Goal: Task Accomplishment & Management: Manage account settings

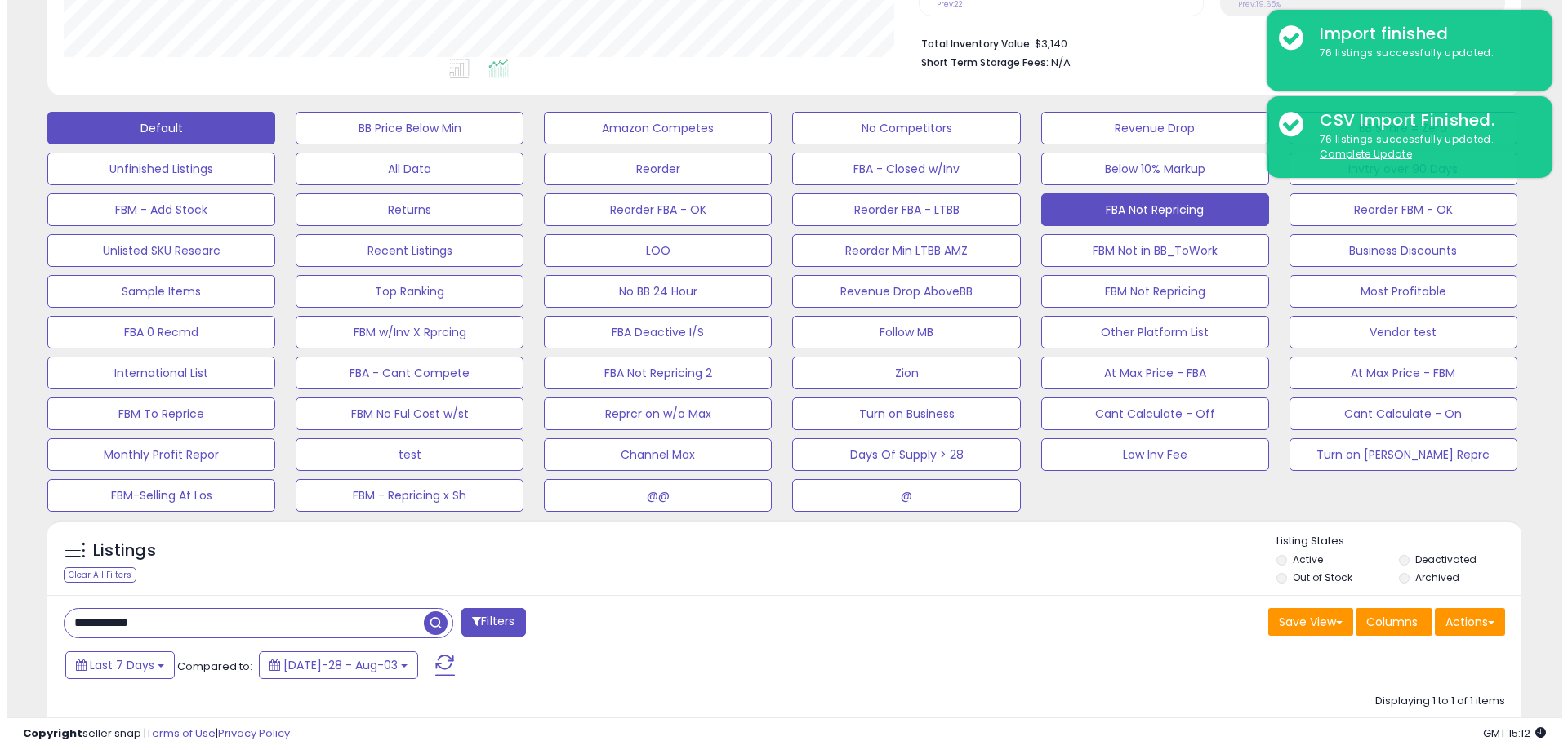
scroll to position [408, 0]
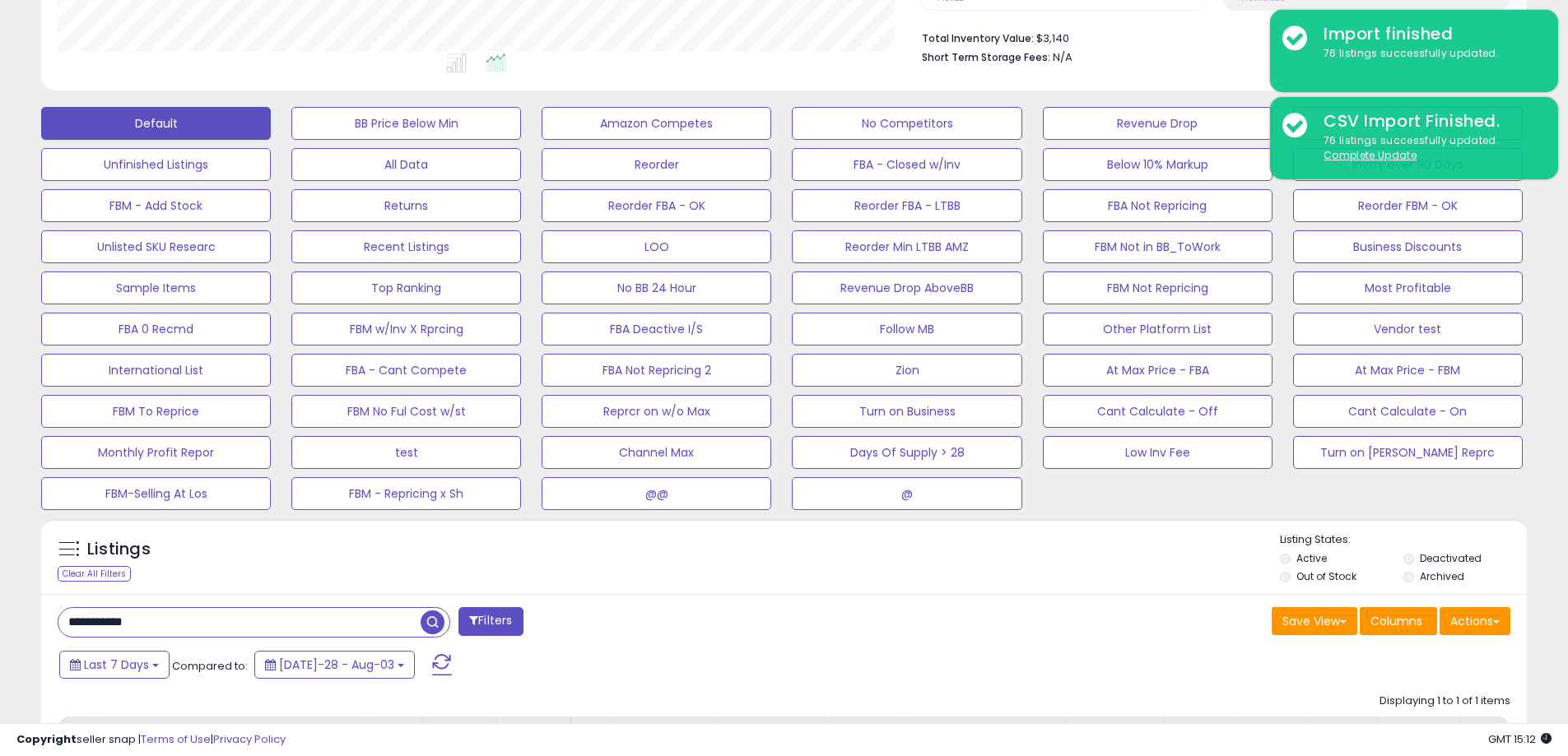
click at [1115, 591] on div "Listings Clear All Filters" at bounding box center [784, 556] width 1486 height 76
click at [521, 140] on button "At Max Price - FBA" at bounding box center [406, 124] width 229 height 32
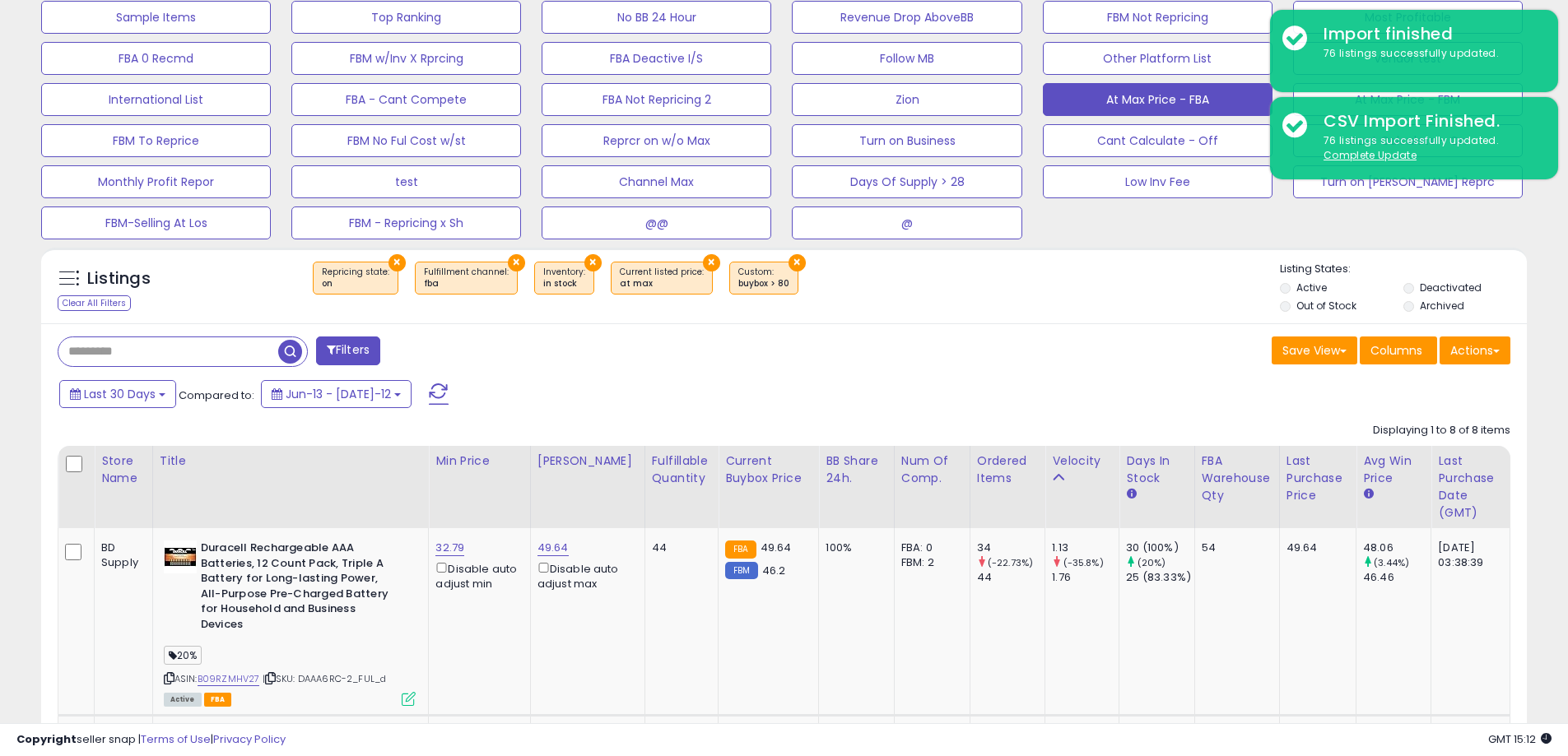
scroll to position [658, 0]
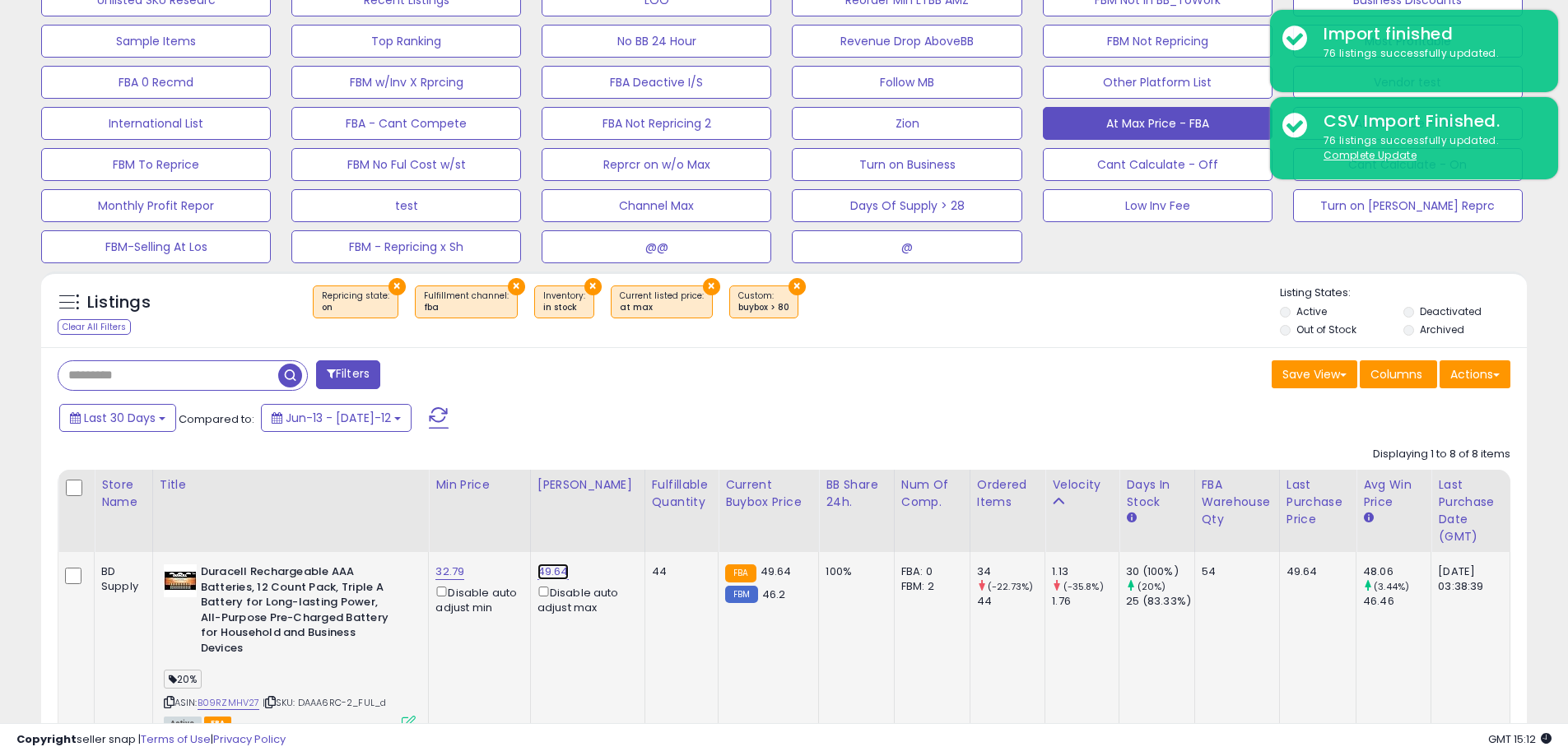
click at [564, 573] on link "49.64" at bounding box center [552, 572] width 32 height 16
drag, startPoint x: 466, startPoint y: 518, endPoint x: 522, endPoint y: 516, distance: 56.0
click at [521, 516] on input "*****" at bounding box center [510, 514] width 146 height 28
type input "*****"
click button "submit" at bounding box center [603, 512] width 28 height 24
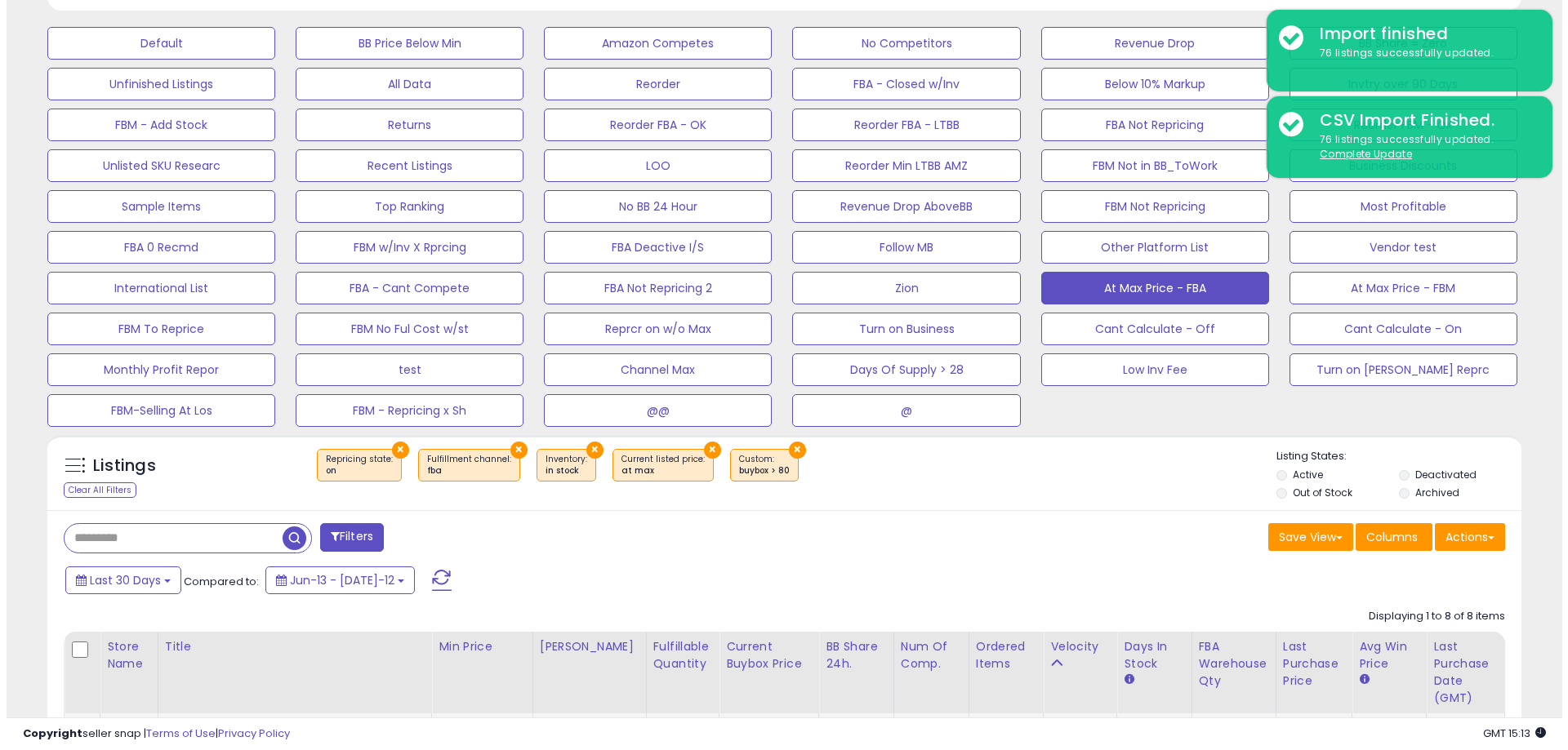
scroll to position [490, 0]
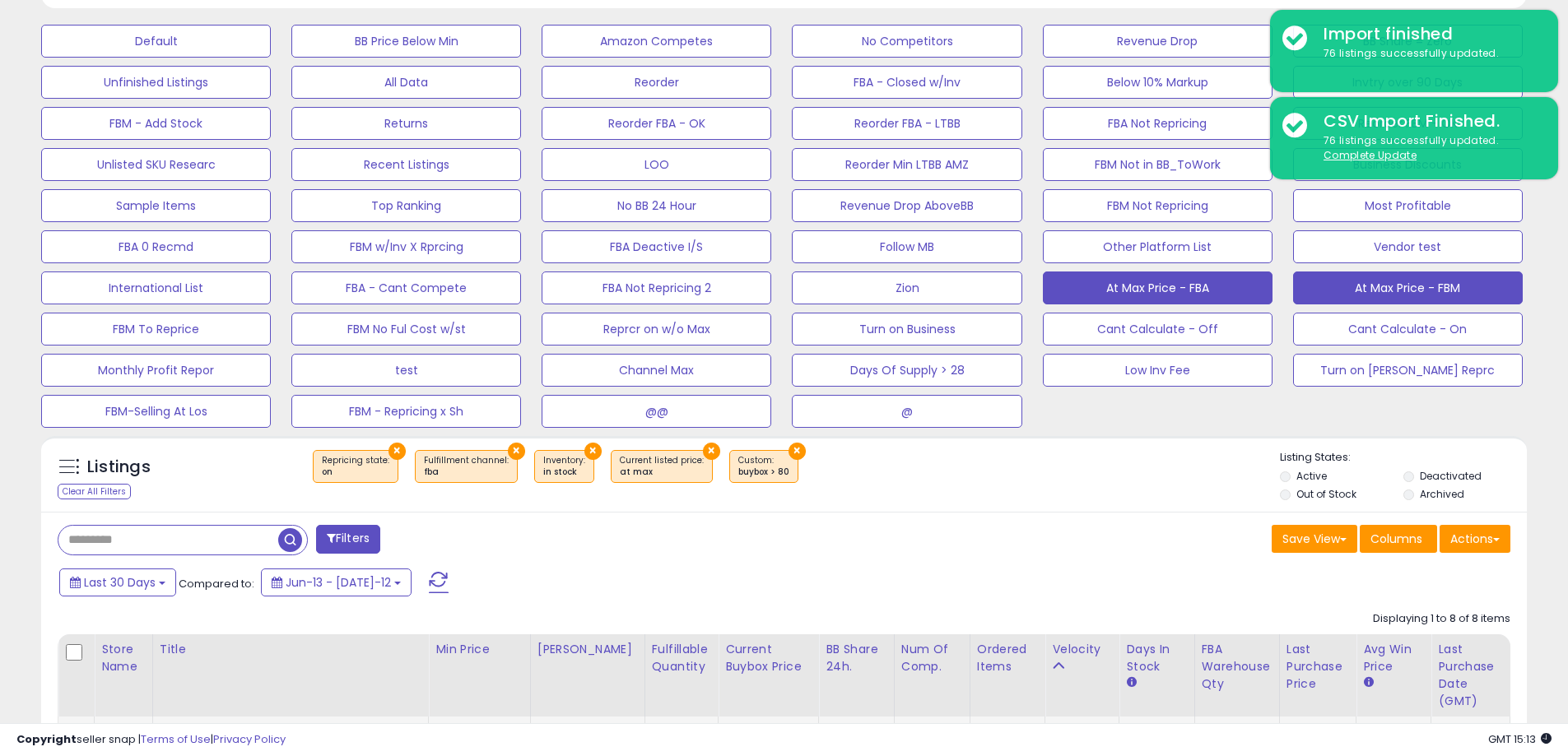
click at [271, 58] on button "At Max Price - FBM" at bounding box center [156, 41] width 229 height 32
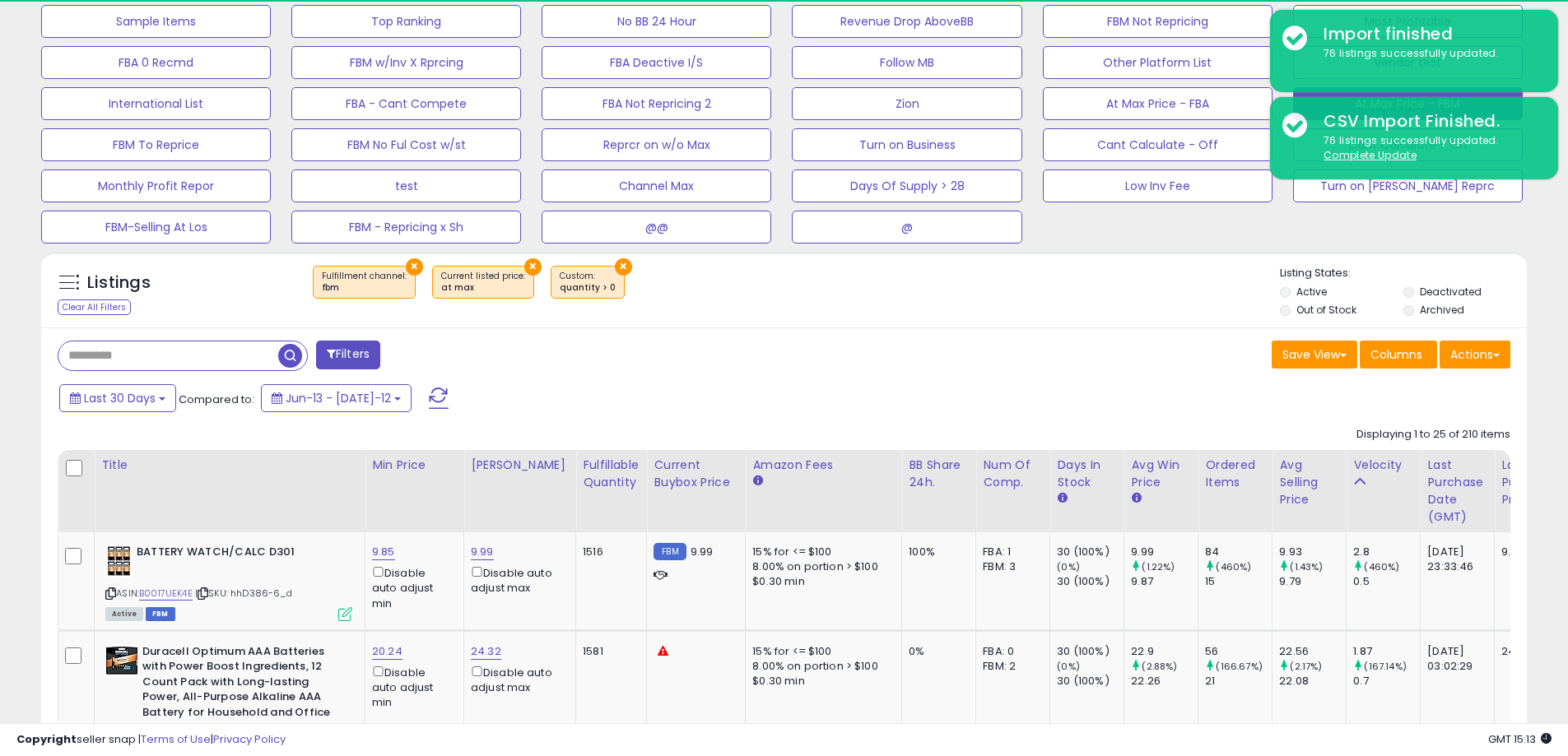
scroll to position [741, 0]
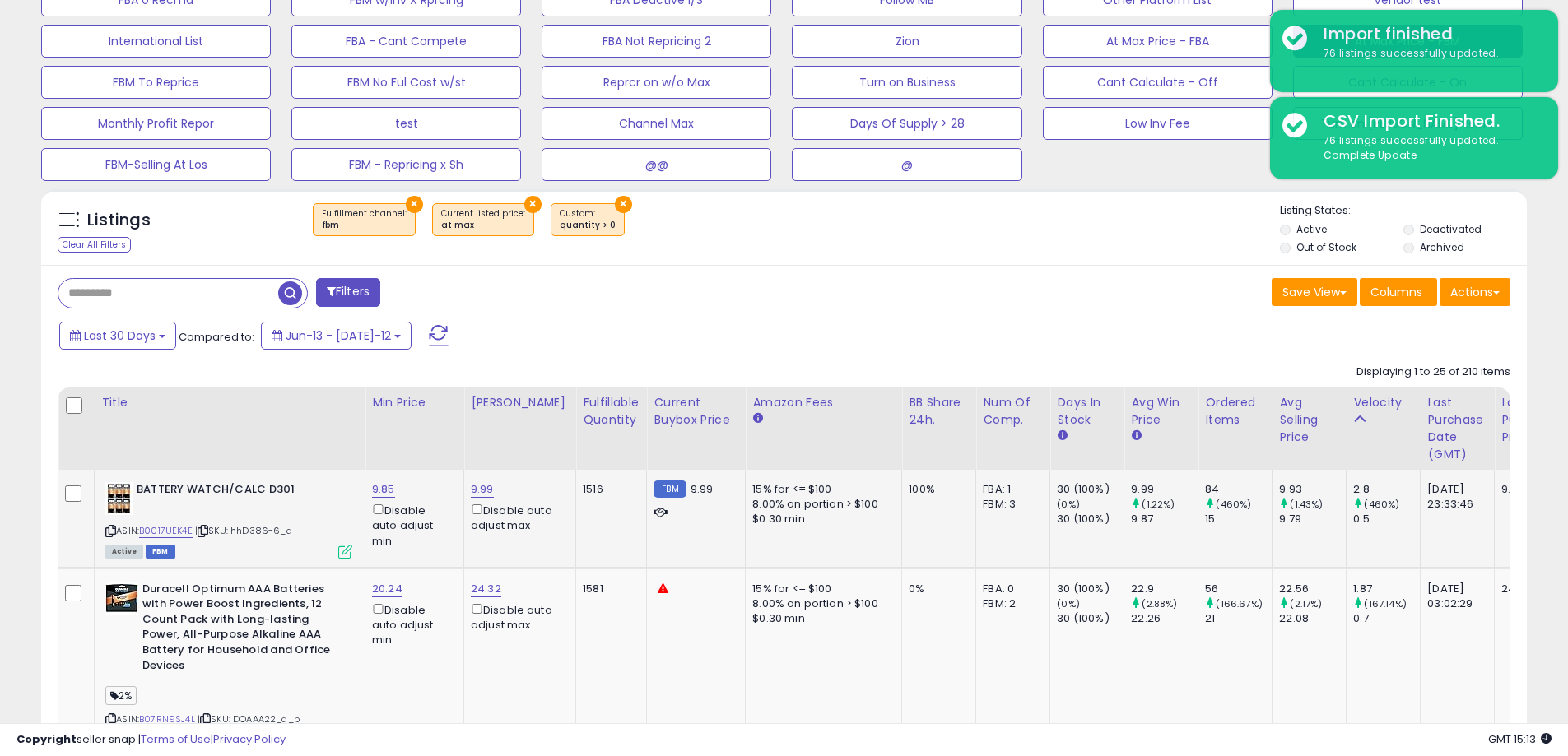
click at [859, 502] on div "8.00% on portion > $100" at bounding box center [820, 504] width 136 height 14
drag, startPoint x: 799, startPoint y: 521, endPoint x: 734, endPoint y: 487, distance: 73.4
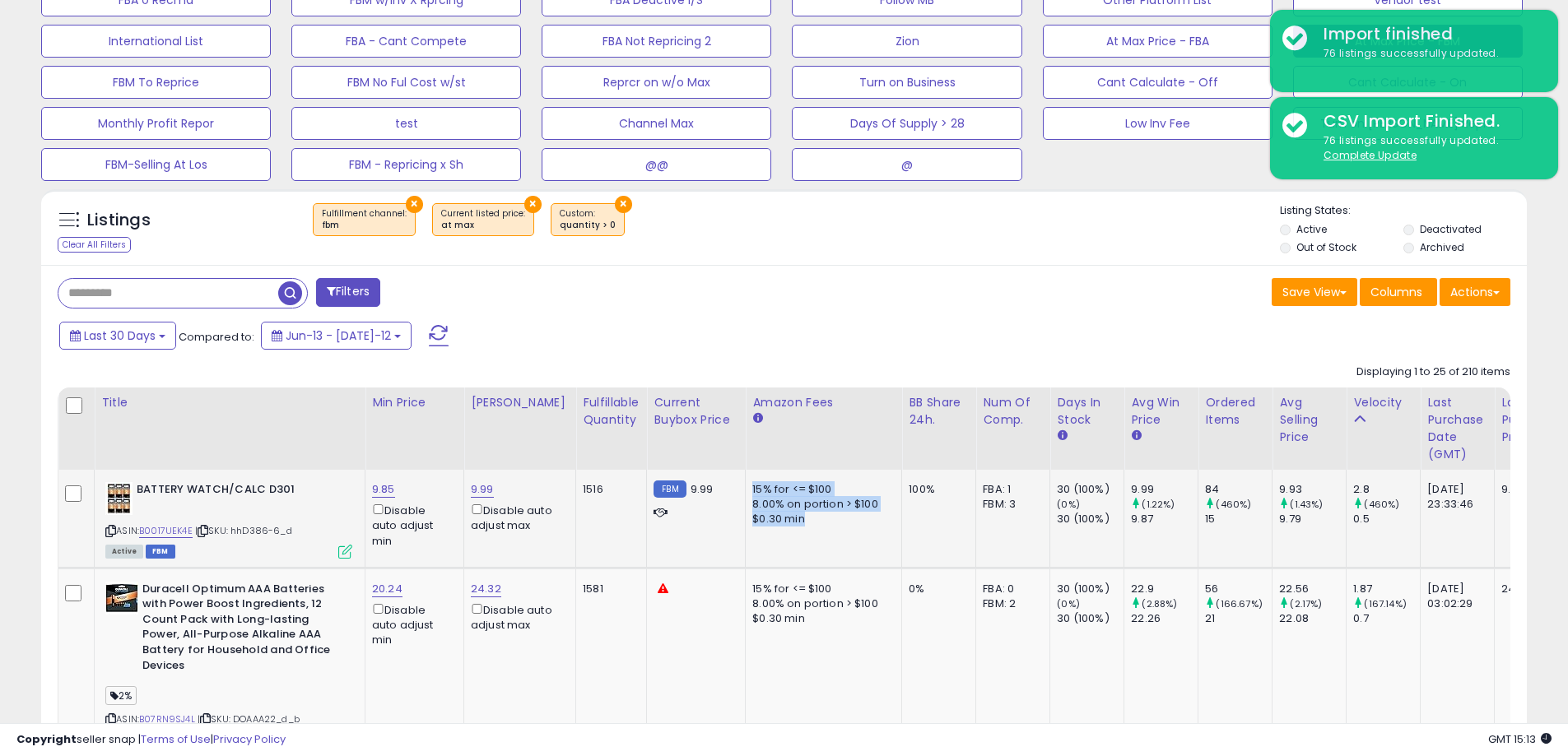
click at [746, 487] on td "15% for <= $100 8.00% on portion > $100 $0.30 min" at bounding box center [823, 519] width 156 height 98
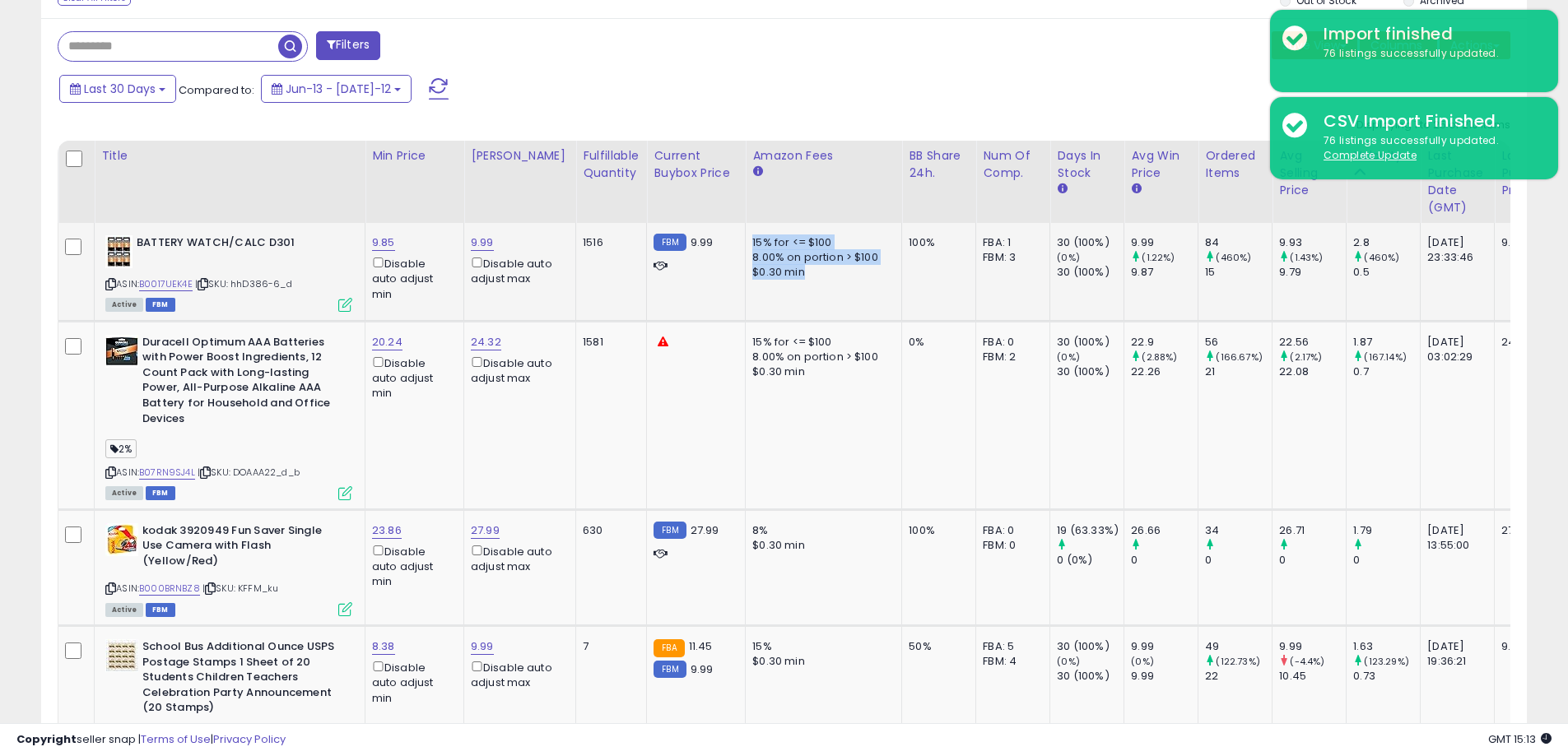
scroll to position [1069, 0]
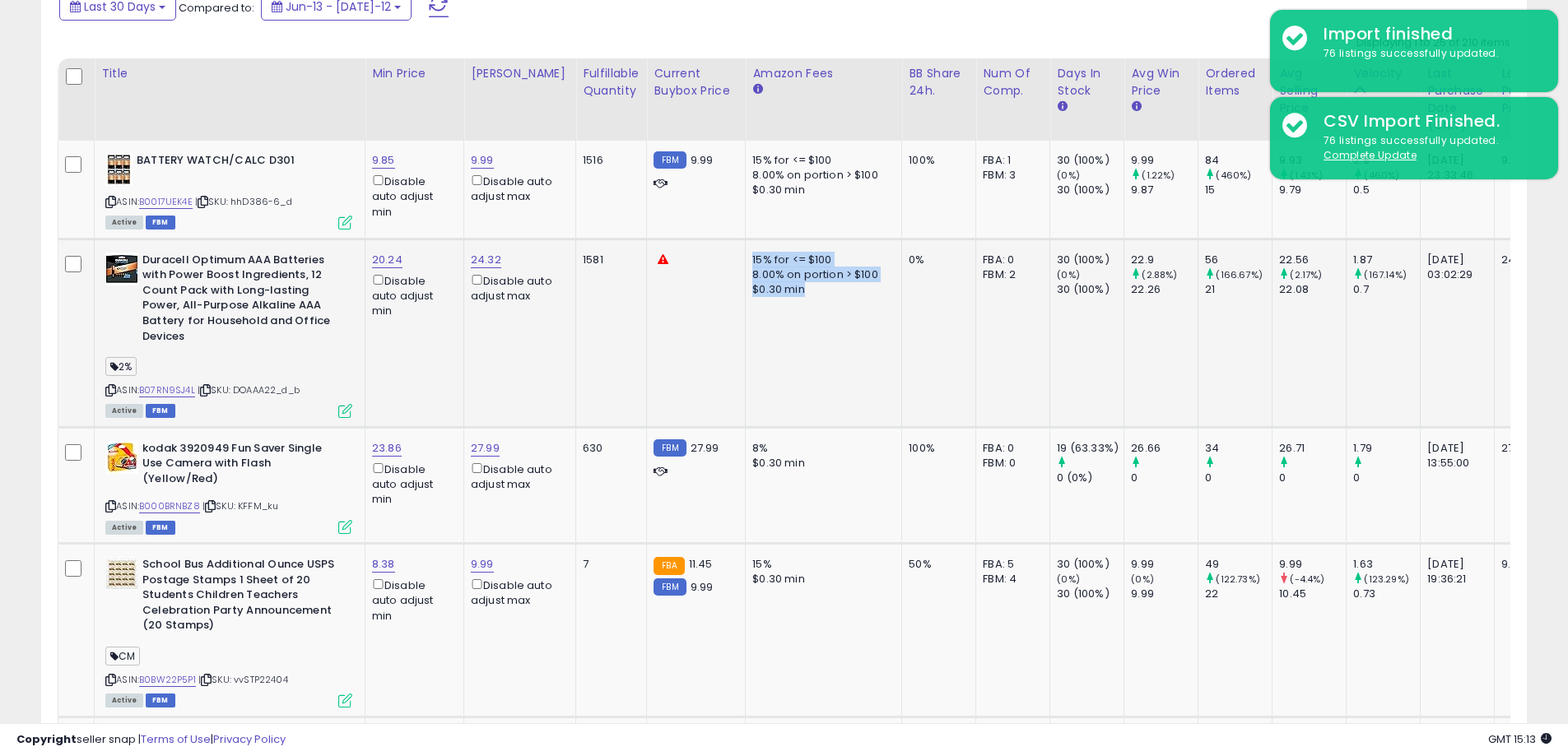
drag, startPoint x: 796, startPoint y: 297, endPoint x: 742, endPoint y: 251, distance: 70.9
click at [746, 251] on td "15% for <= $100 8.00% on portion > $100 $0.30 min" at bounding box center [823, 332] width 156 height 189
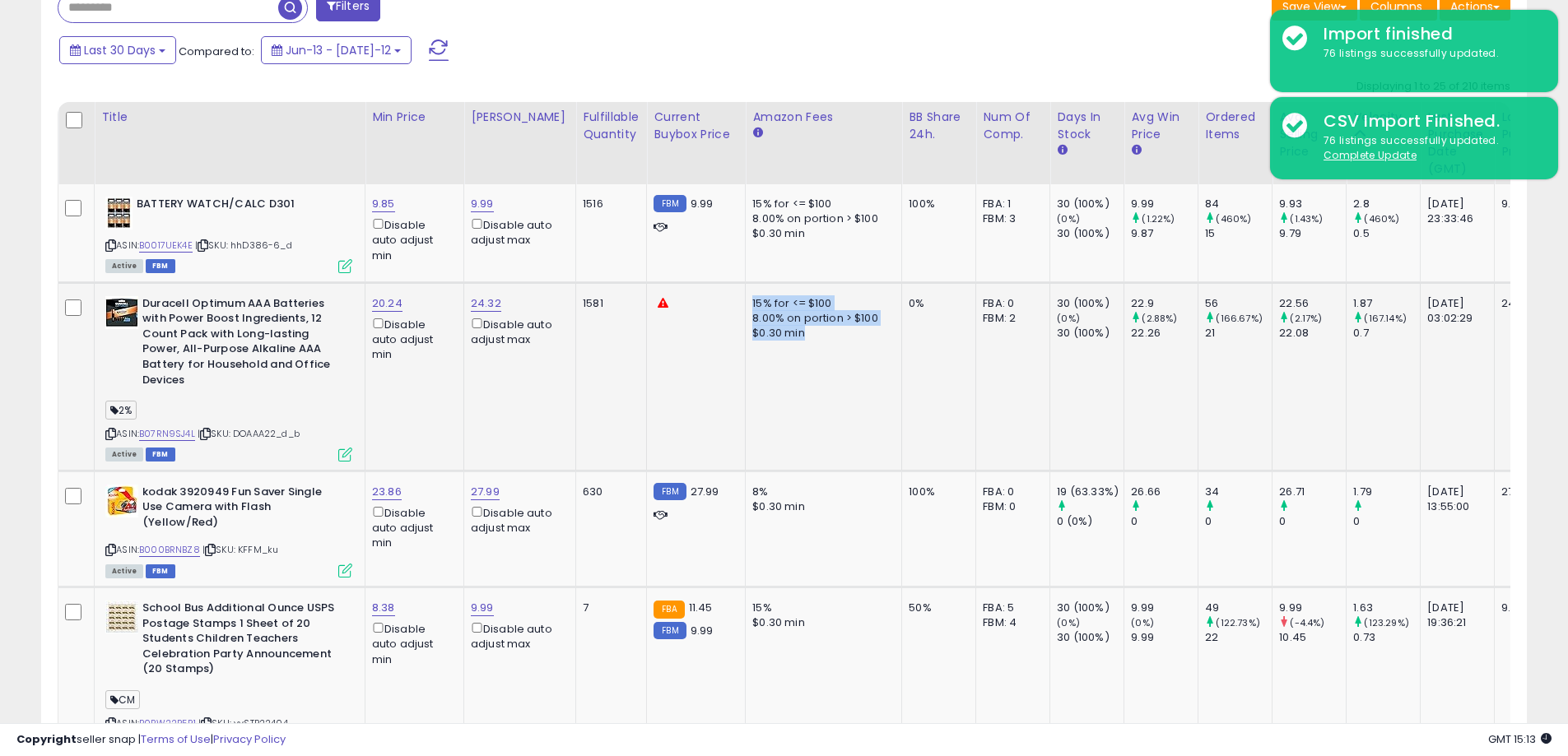
scroll to position [987, 0]
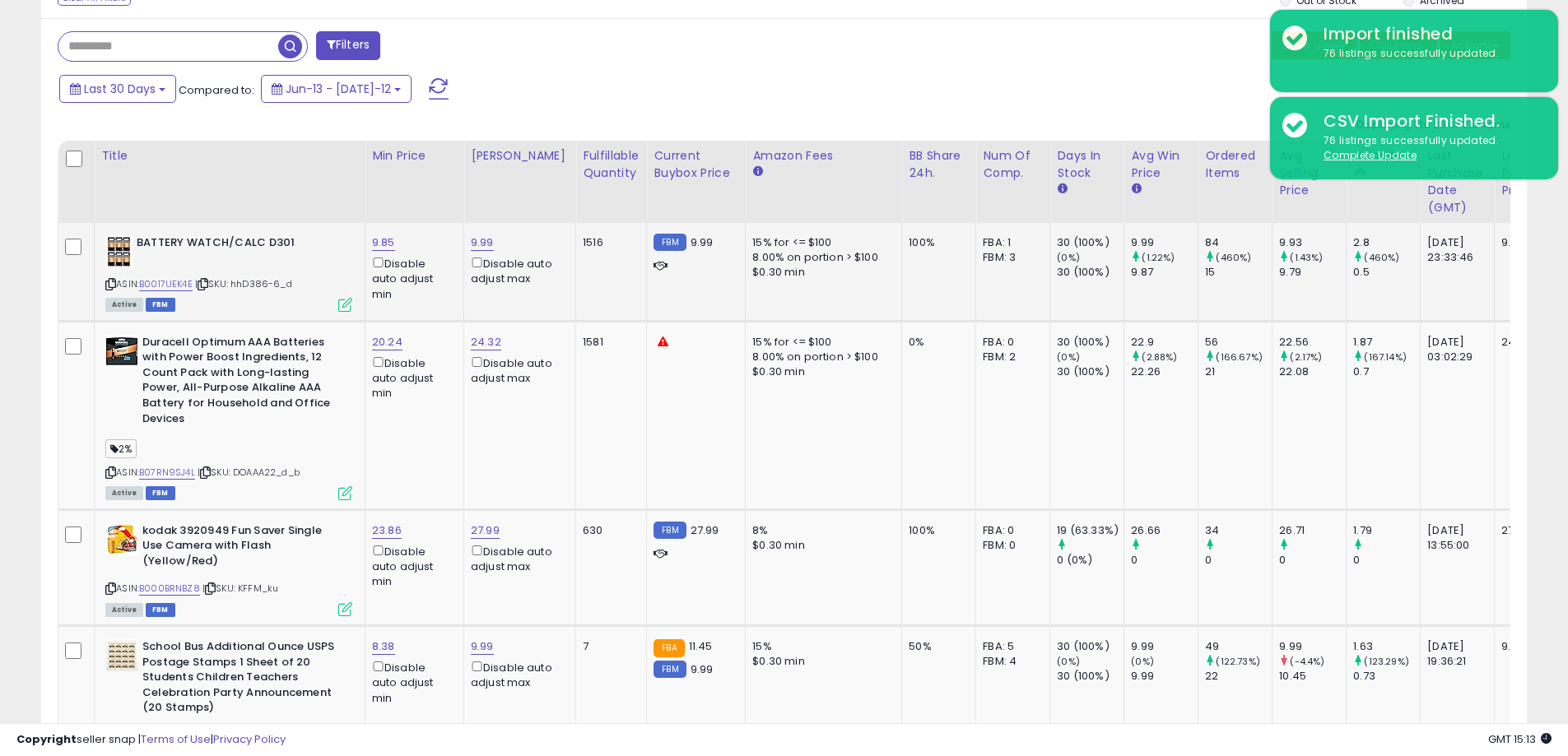
click at [817, 291] on td "15% for <= $100 8.00% on portion > $100 $0.30 min" at bounding box center [823, 272] width 156 height 98
drag, startPoint x: 797, startPoint y: 275, endPoint x: 721, endPoint y: 242, distance: 82.9
click at [721, 509] on tr "BATTERY WATCH/CALC D301 ASIN: B0017UEK4E | SKU: hhD386-6_d Active FBM 9.85 Disa…" at bounding box center [813, 567] width 1510 height 116
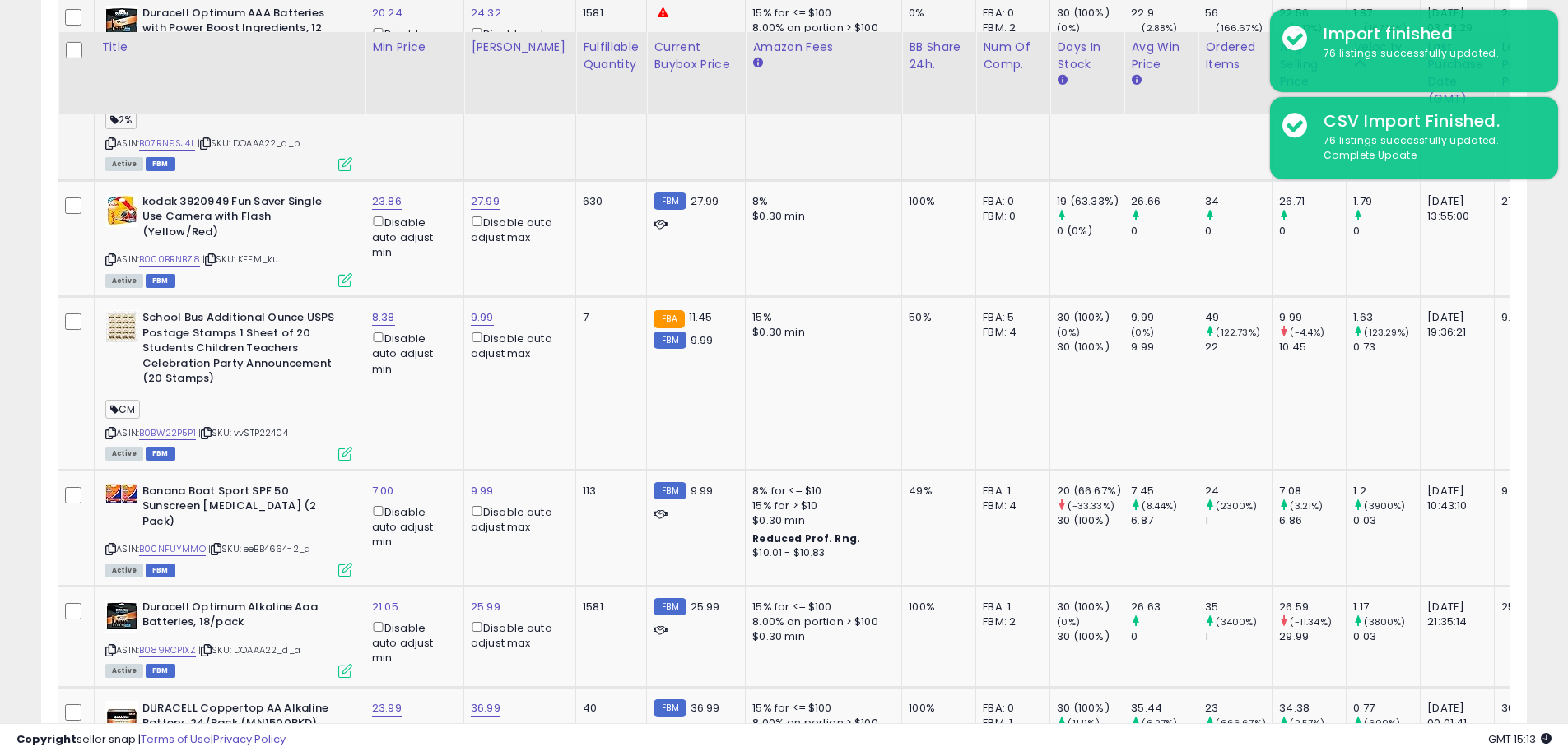
scroll to position [1398, 0]
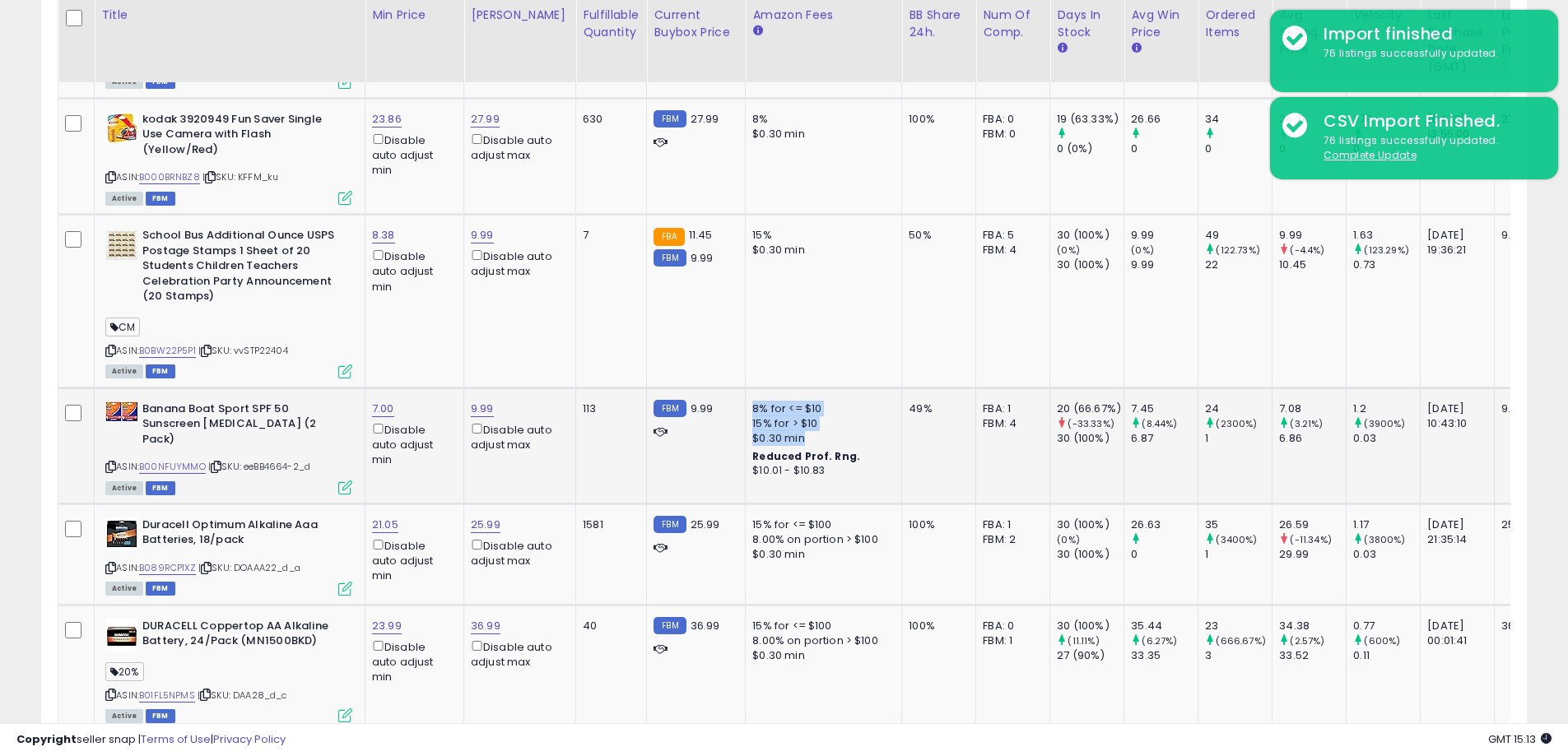
drag, startPoint x: 771, startPoint y: 434, endPoint x: 726, endPoint y: 411, distance: 50.5
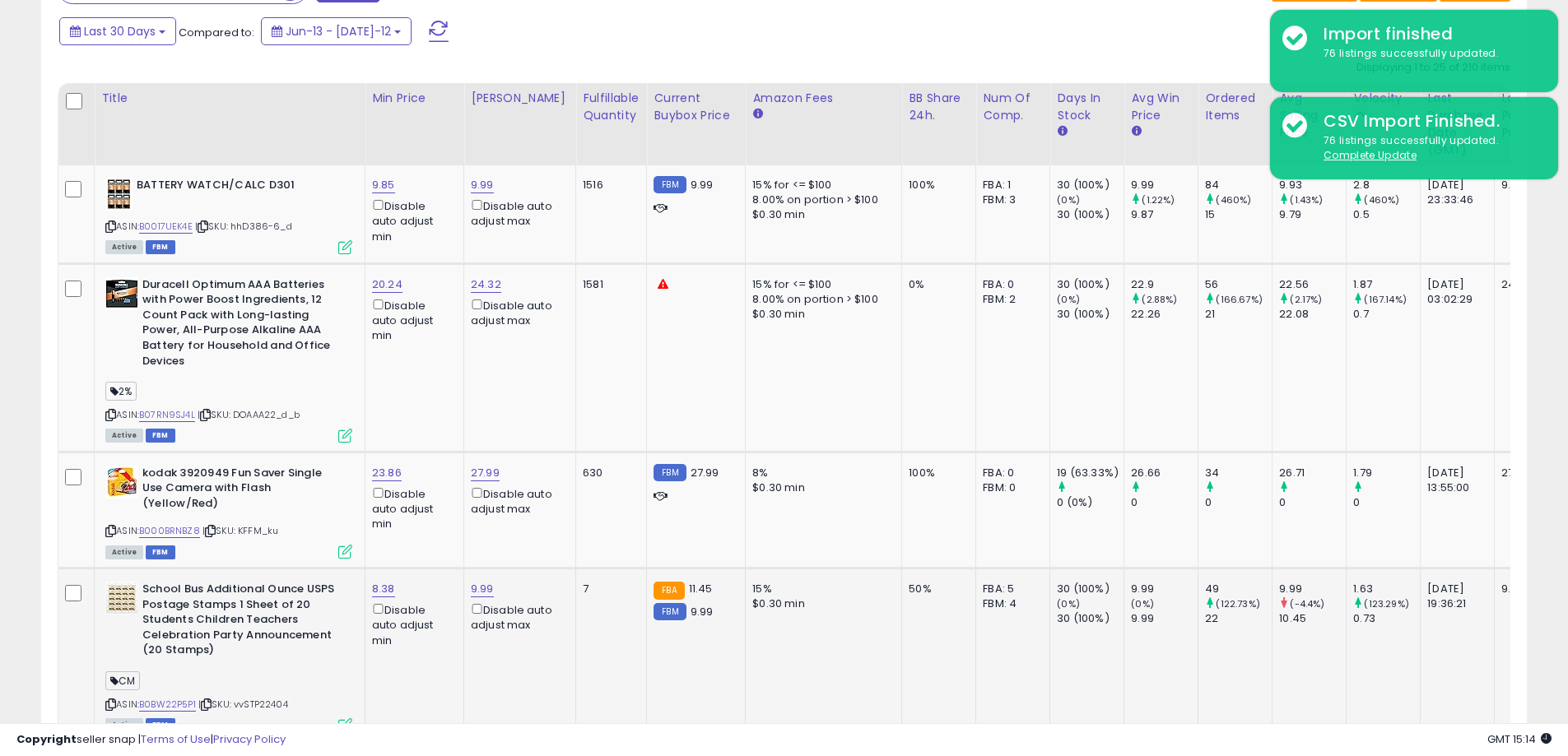
scroll to position [1069, 0]
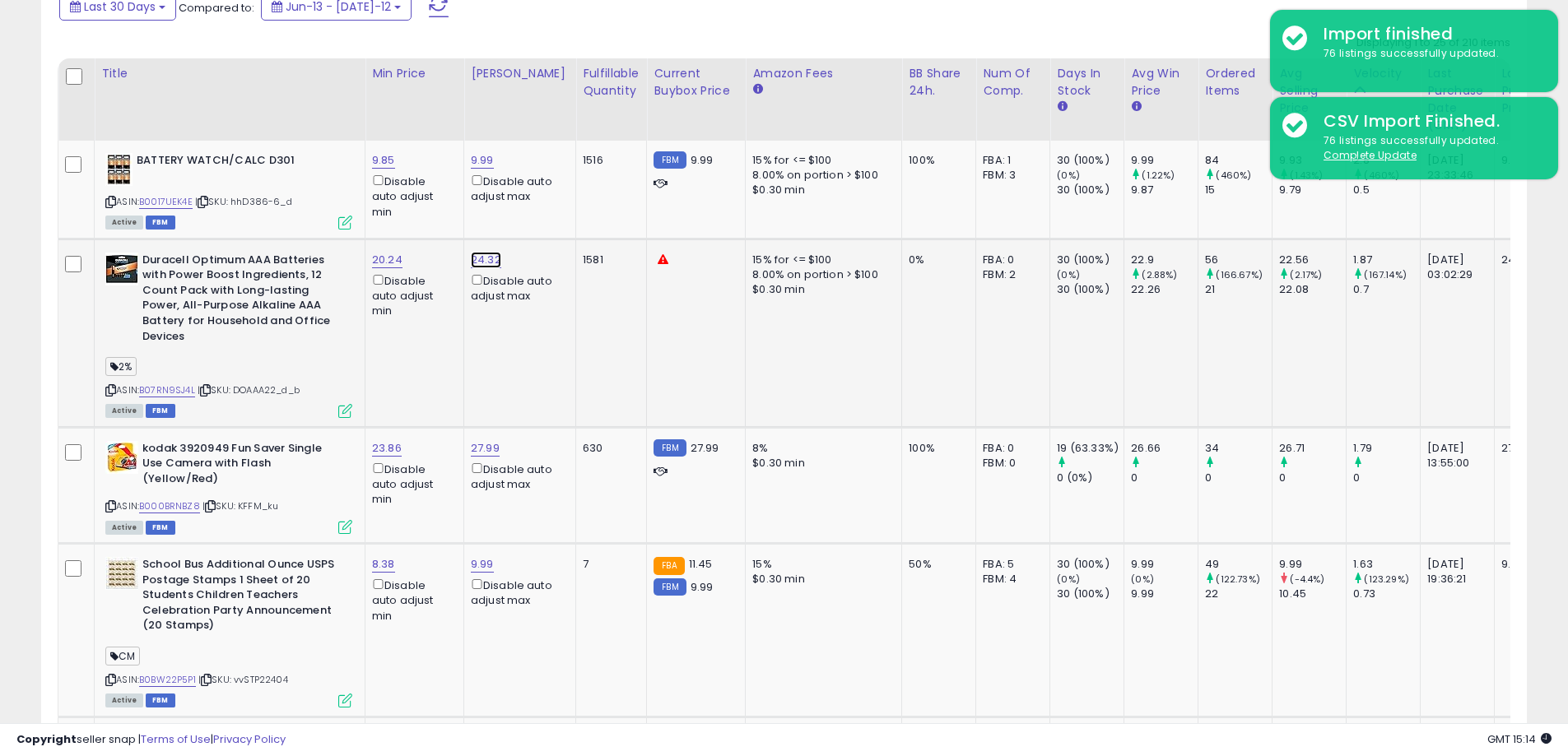
click at [494, 169] on link "24.32" at bounding box center [483, 161] width 23 height 16
drag, startPoint x: 397, startPoint y: 202, endPoint x: 425, endPoint y: 199, distance: 28.2
click at [424, 199] on input "*****" at bounding box center [439, 203] width 146 height 28
type input "*****"
click button "submit" at bounding box center [532, 201] width 28 height 24
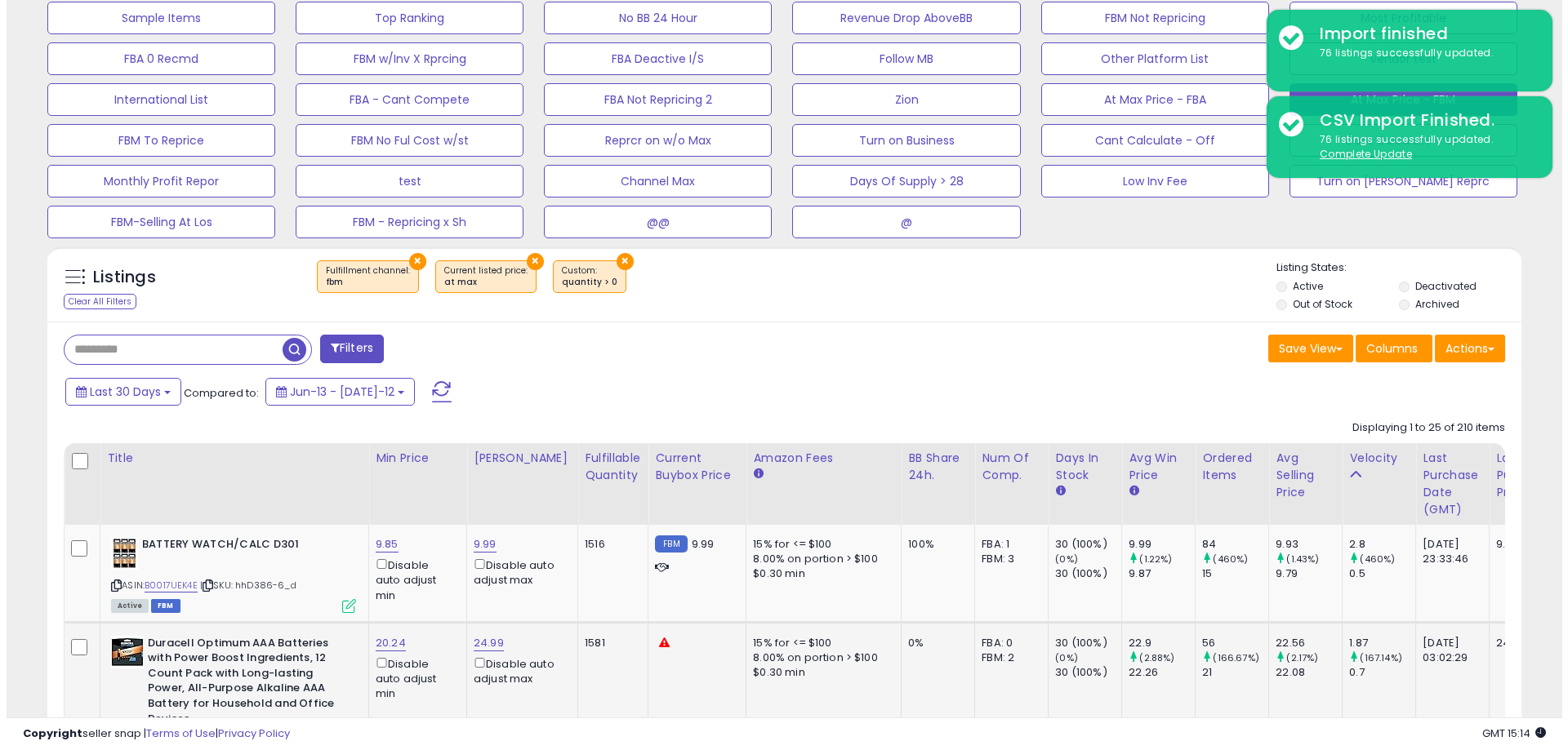
scroll to position [490, 0]
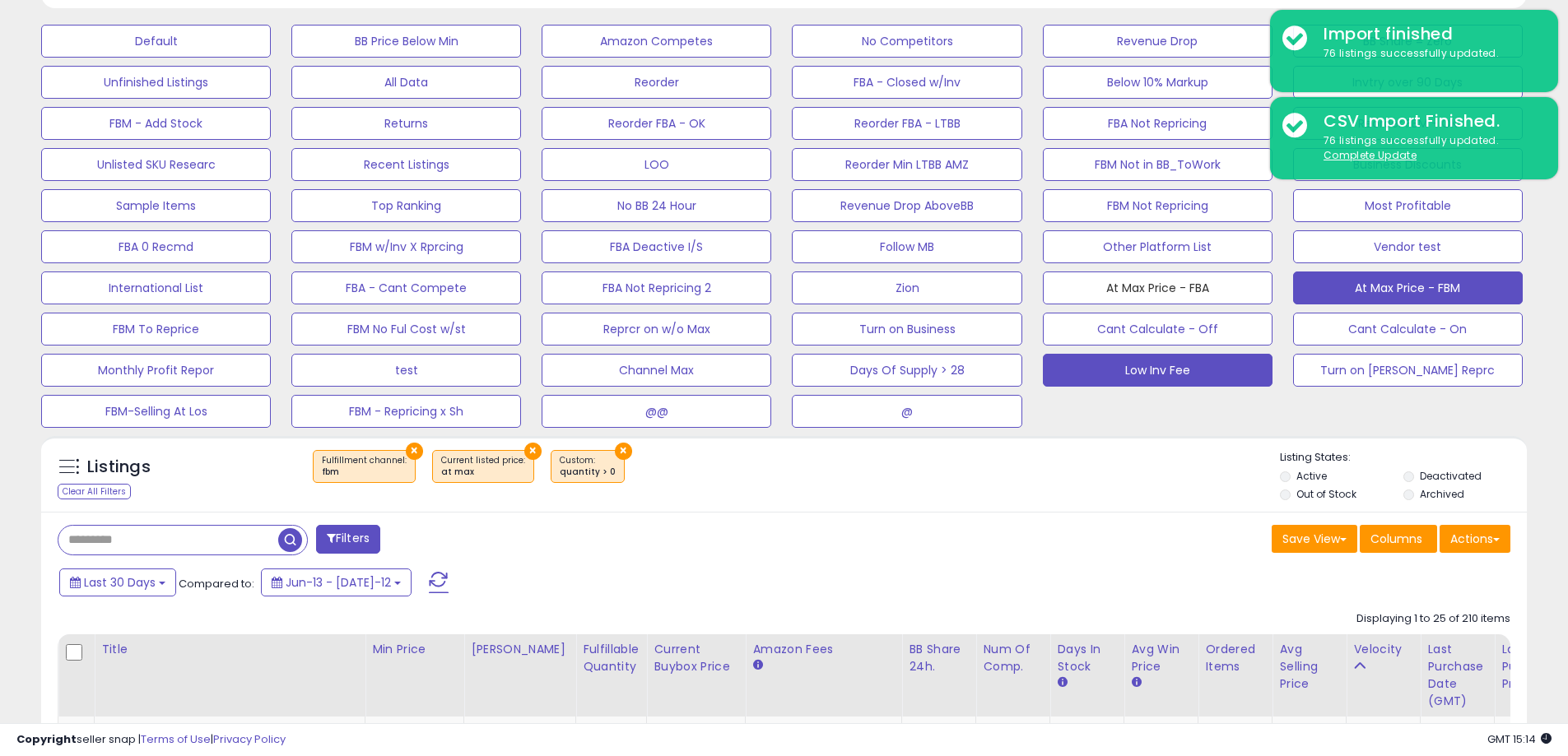
click at [271, 58] on button "At Max Price - FBA" at bounding box center [156, 41] width 229 height 32
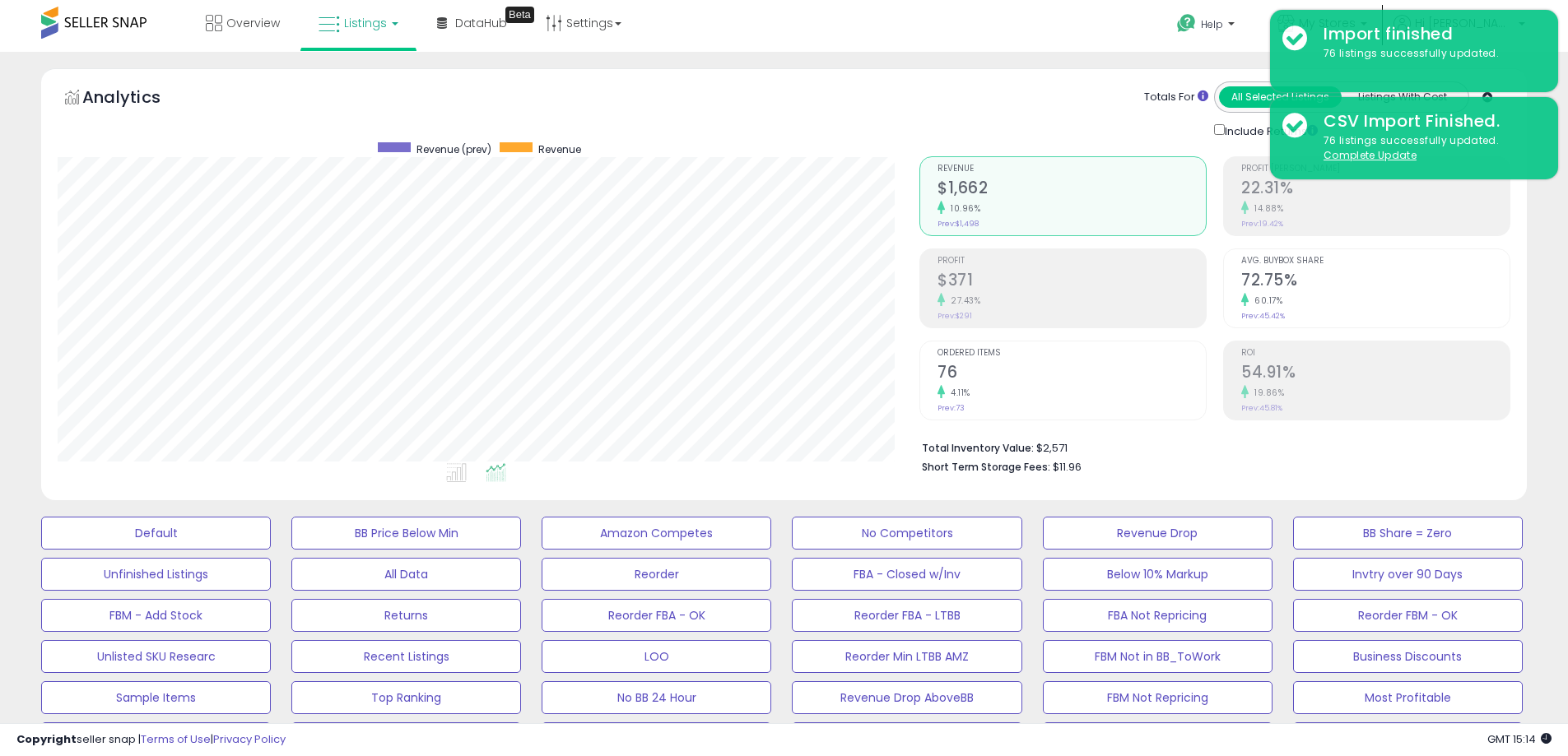
scroll to position [0, 0]
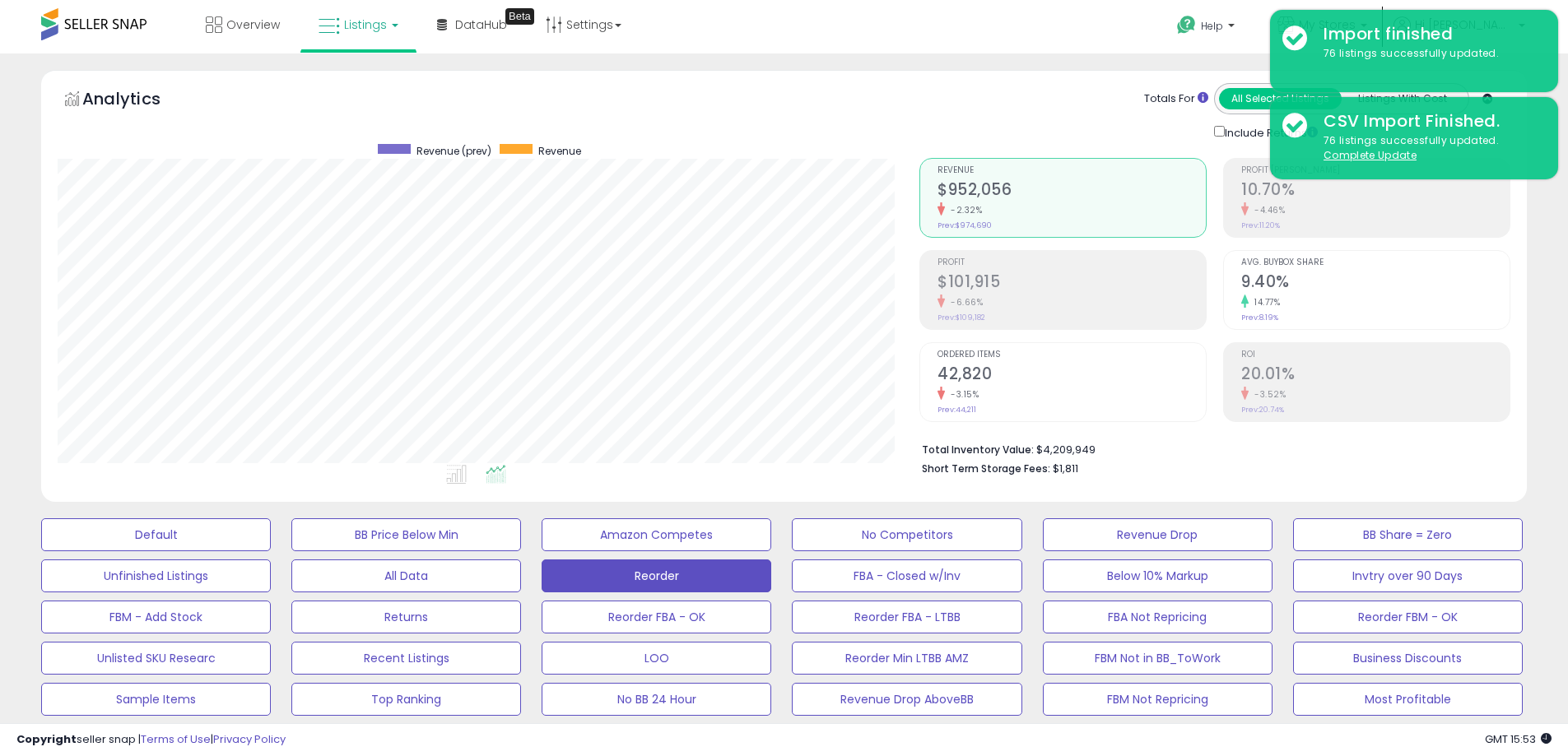
select select "**"
